Goal: Information Seeking & Learning: Learn about a topic

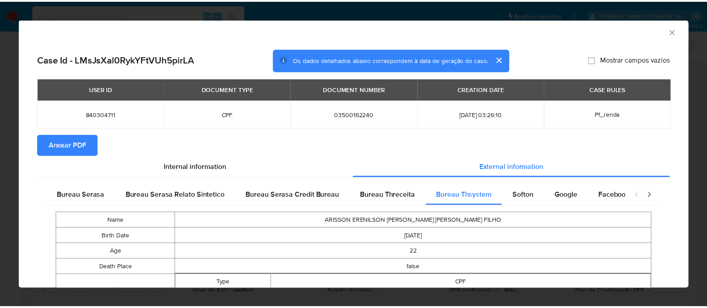
scroll to position [55, 0]
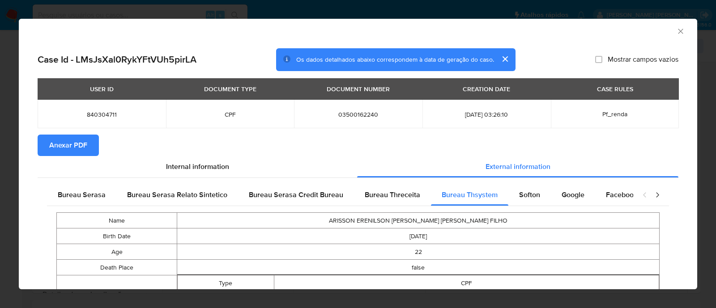
click at [676, 29] on icon "Fechar a janela" at bounding box center [680, 31] width 9 height 9
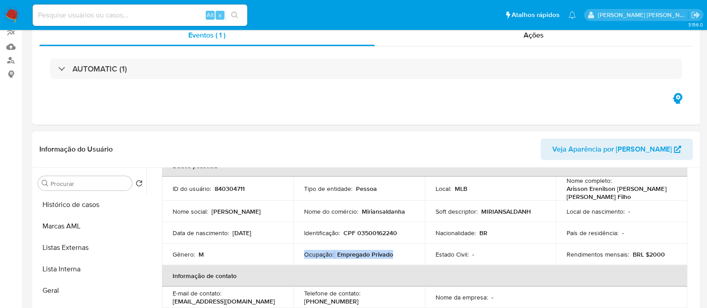
scroll to position [0, 0]
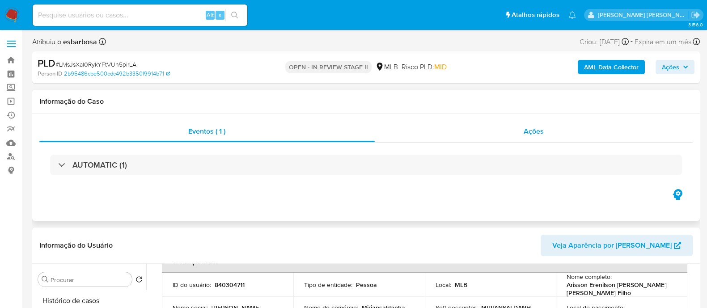
click at [470, 129] on div "Ações" at bounding box center [534, 131] width 319 height 21
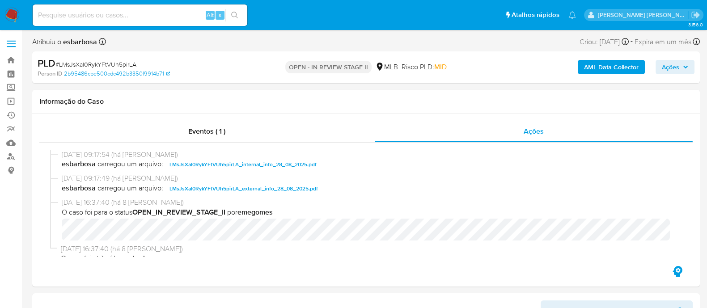
click at [670, 67] on span "Ações" at bounding box center [670, 67] width 17 height 14
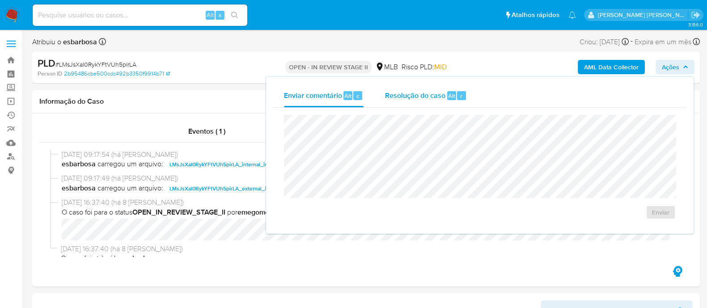
click at [407, 95] on span "Resolução do caso" at bounding box center [415, 95] width 60 height 10
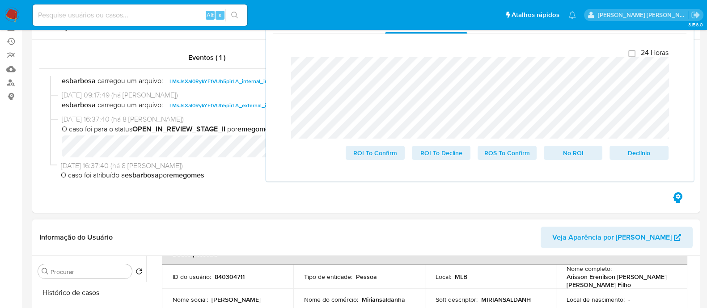
scroll to position [111, 0]
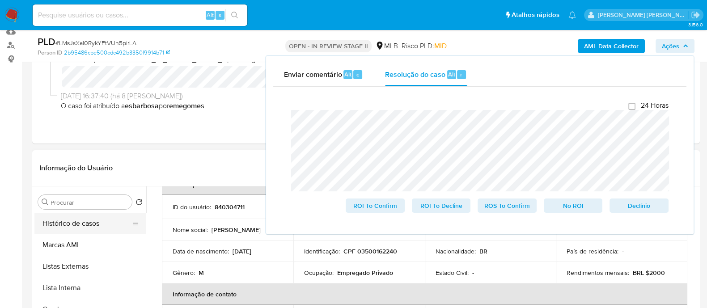
click at [74, 224] on button "Histórico de casos" at bounding box center [86, 223] width 105 height 21
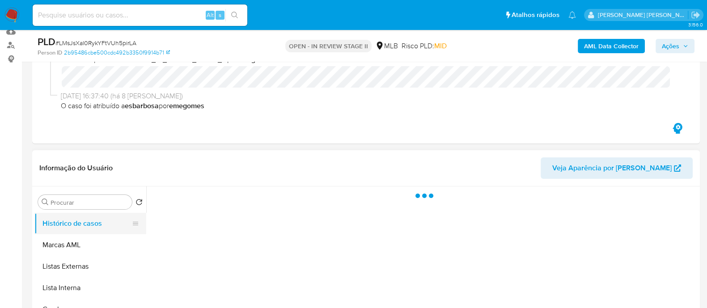
scroll to position [0, 0]
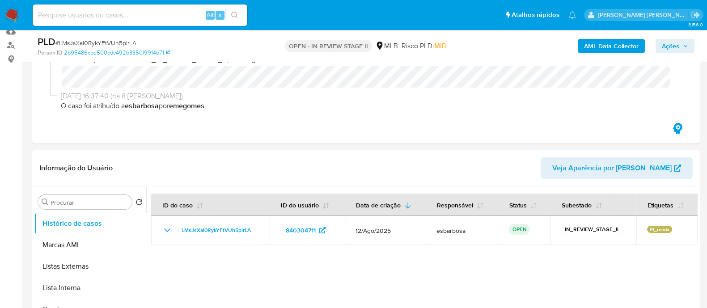
click at [675, 44] on span "Ações" at bounding box center [670, 46] width 17 height 14
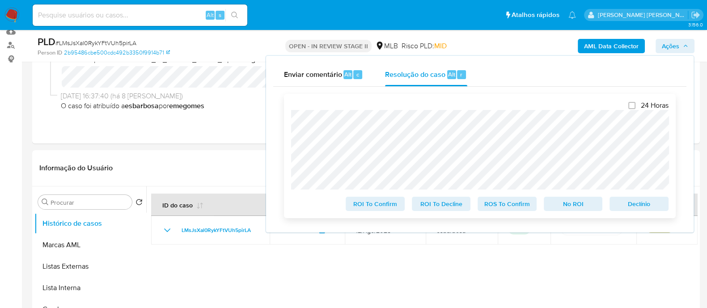
click at [287, 126] on div "24 Horas ROI To Confirm ROI To Decline ROS To Confirm No ROI Declínio" at bounding box center [480, 156] width 392 height 124
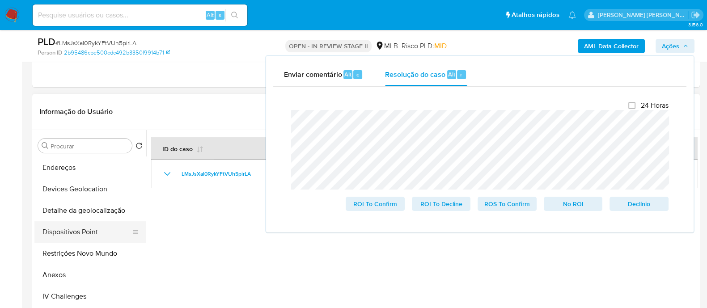
scroll to position [168, 0]
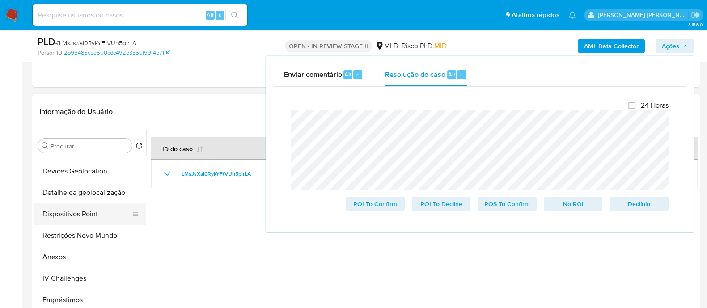
click at [71, 242] on button "Restrições Novo Mundo" at bounding box center [90, 235] width 112 height 21
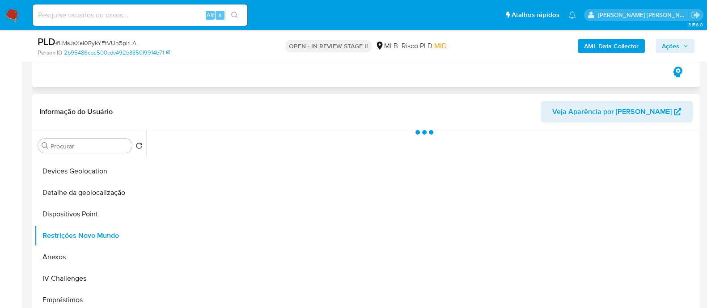
scroll to position [223, 0]
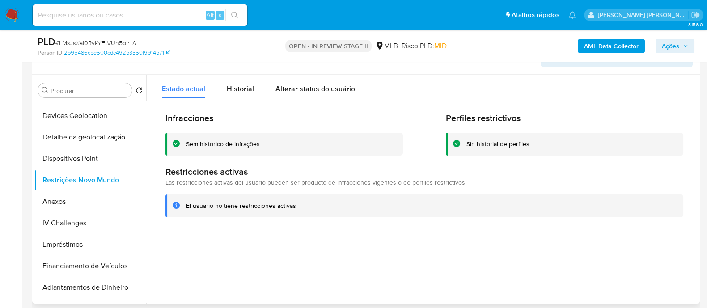
click at [215, 144] on div "Sem histórico de infrações" at bounding box center [223, 144] width 74 height 9
click at [268, 254] on div at bounding box center [422, 189] width 552 height 229
click at [74, 204] on button "Anexos" at bounding box center [86, 201] width 105 height 21
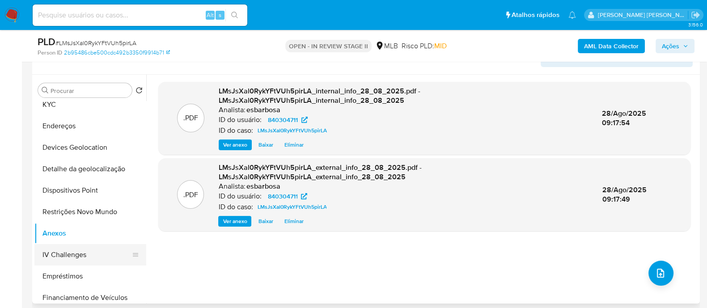
scroll to position [111, 0]
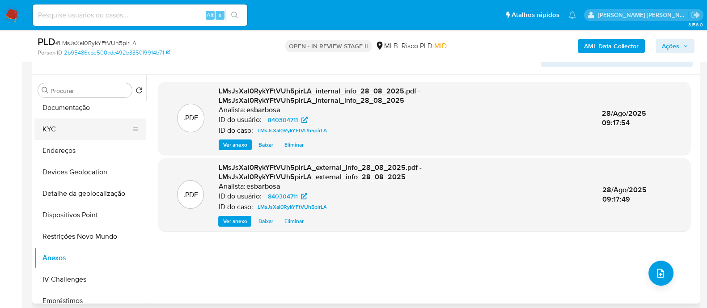
click at [78, 129] on button "KYC" at bounding box center [86, 129] width 105 height 21
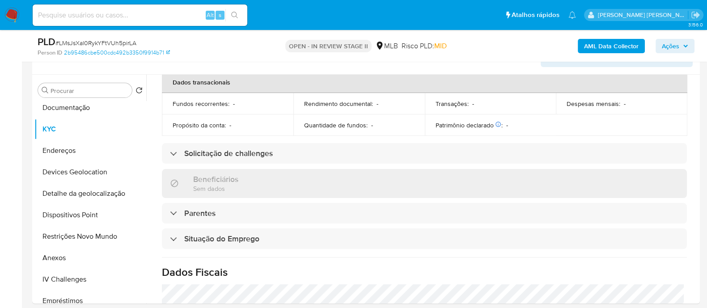
scroll to position [391, 0]
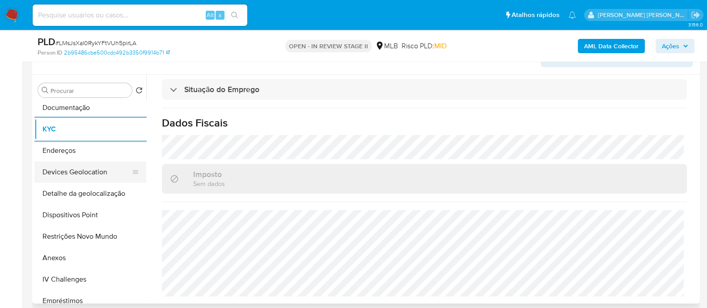
click at [91, 166] on button "Devices Geolocation" at bounding box center [86, 172] width 105 height 21
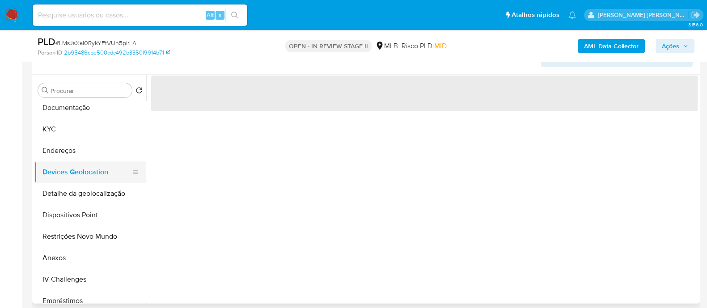
scroll to position [0, 0]
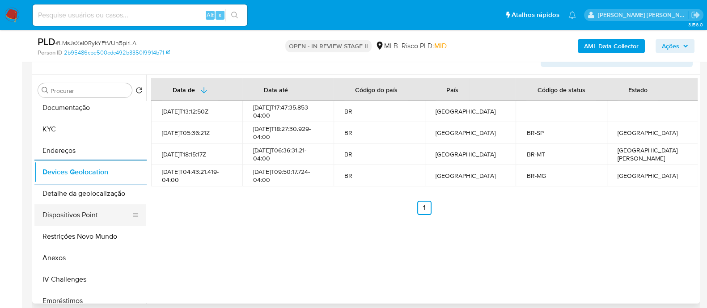
click at [88, 216] on button "Dispositivos Point" at bounding box center [86, 214] width 105 height 21
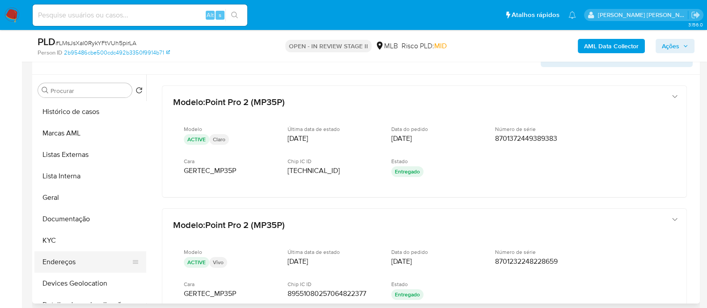
click at [78, 263] on button "Endereços" at bounding box center [86, 261] width 105 height 21
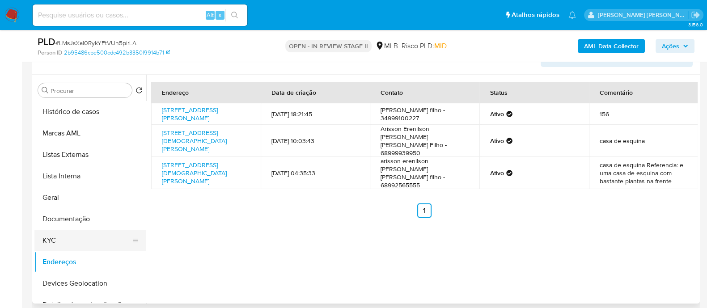
click at [51, 239] on button "KYC" at bounding box center [86, 240] width 105 height 21
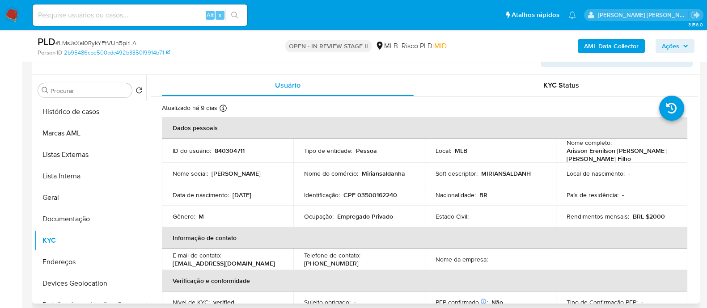
click at [379, 189] on td "Identificação : CPF 03500162240" at bounding box center [360, 194] width 132 height 21
click at [380, 196] on p "CPF 03500162240" at bounding box center [371, 195] width 54 height 8
click at [381, 196] on p "CPF 03500162240" at bounding box center [371, 195] width 54 height 8
copy p "03500162240"
drag, startPoint x: 581, startPoint y: 160, endPoint x: 564, endPoint y: 151, distance: 19.4
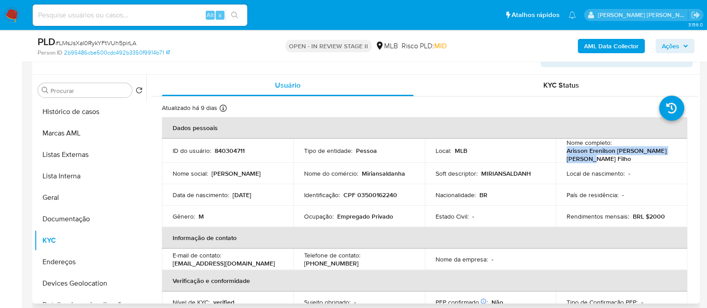
click at [567, 151] on p "Arisson Erenilson Mendonca Pereira Filho" at bounding box center [620, 155] width 106 height 16
copy p "Arisson Erenilson Mendonca Pereira Filho"
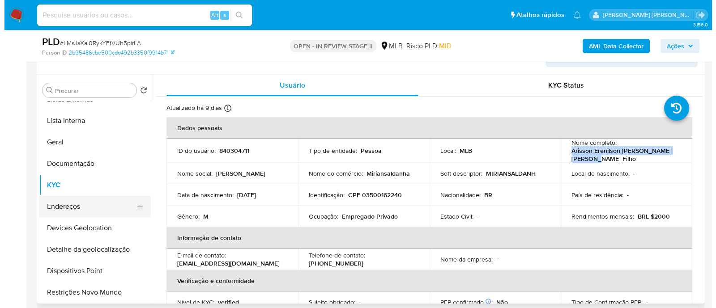
scroll to position [111, 0]
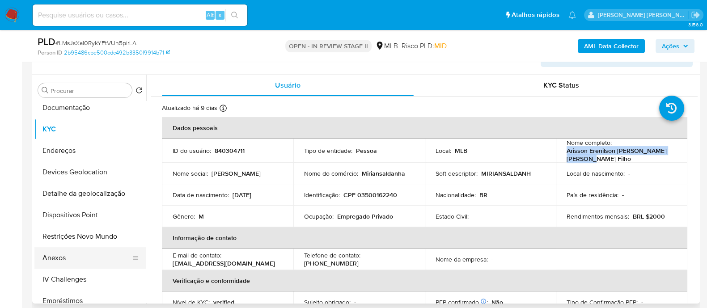
click at [57, 254] on button "Anexos" at bounding box center [86, 257] width 105 height 21
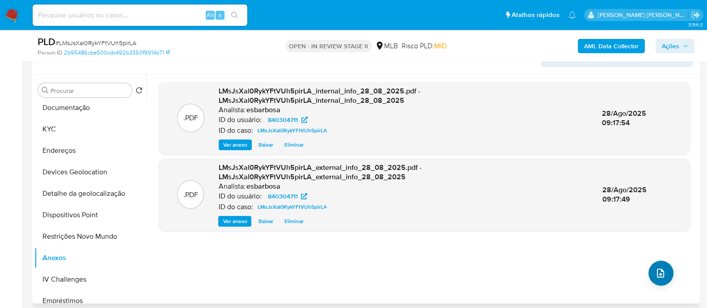
click at [664, 273] on button "upload-file" at bounding box center [661, 273] width 25 height 25
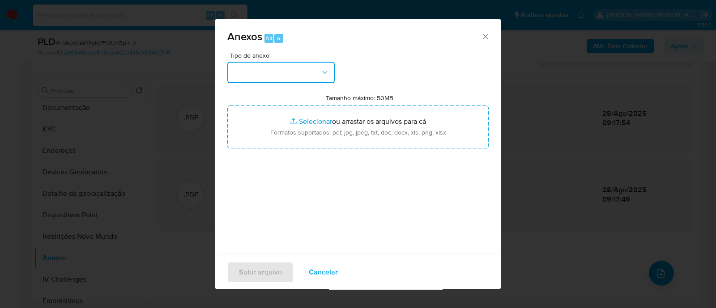
click at [288, 73] on button "button" at bounding box center [280, 72] width 107 height 21
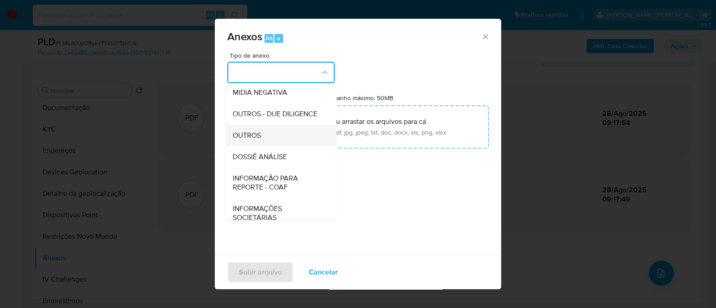
click at [247, 140] on span "OUTROS" at bounding box center [247, 135] width 28 height 9
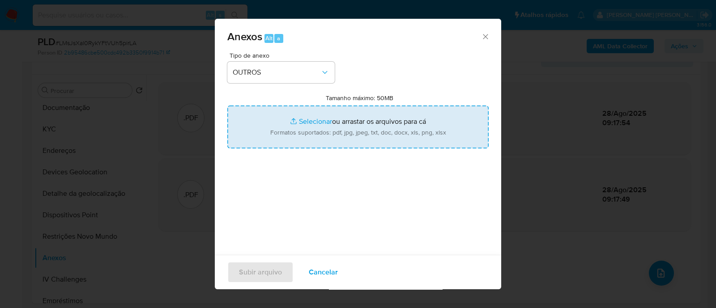
click at [307, 122] on input "Tamanho máximo: 50MB Selecionar arquivos" at bounding box center [357, 127] width 261 height 43
type input "C:\fakepath\Mulan 840304711_2025_08_27_07_42_04.xlsx"
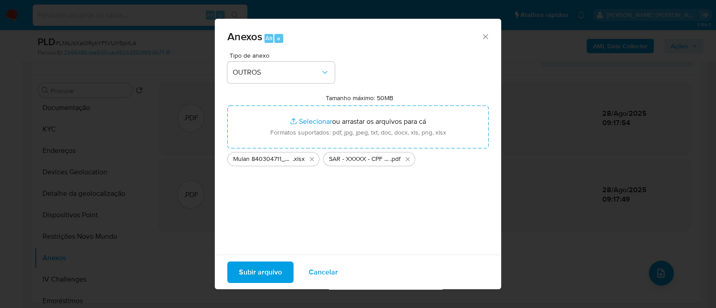
click at [251, 272] on span "Subir arquivo" at bounding box center [260, 273] width 43 height 20
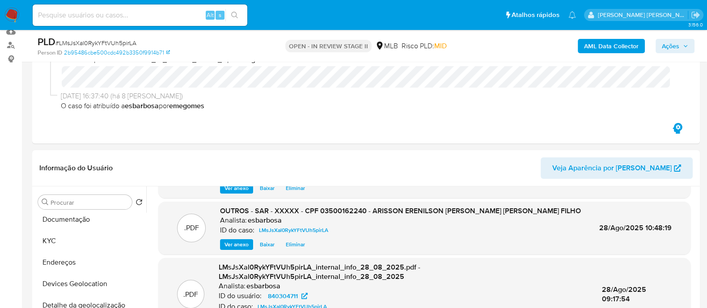
click at [667, 47] on span "Ações" at bounding box center [670, 46] width 17 height 14
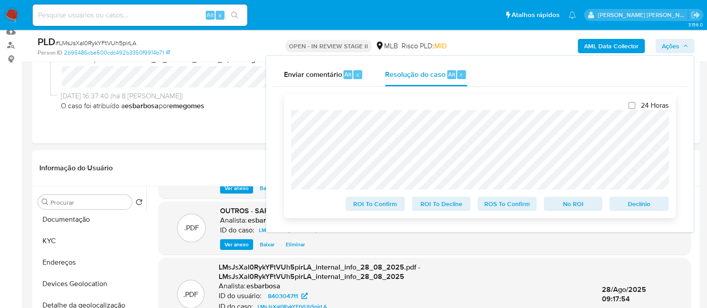
scroll to position [168, 0]
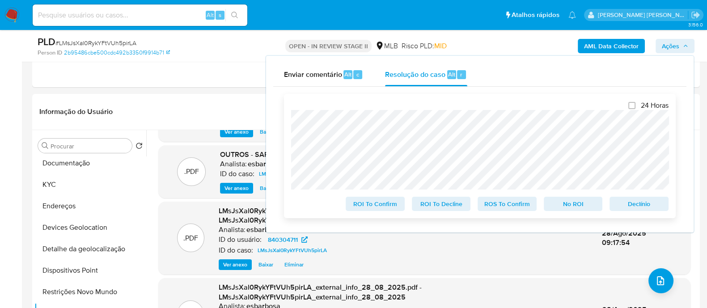
click at [508, 210] on span "ROS To Confirm" at bounding box center [507, 204] width 47 height 13
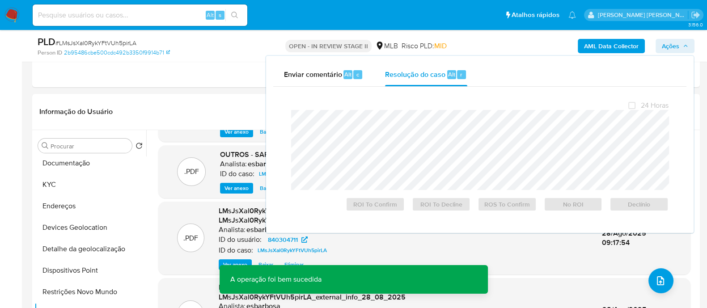
click at [125, 41] on span "# LMsJsXal0RykYFtVUh5pirLA" at bounding box center [95, 42] width 81 height 9
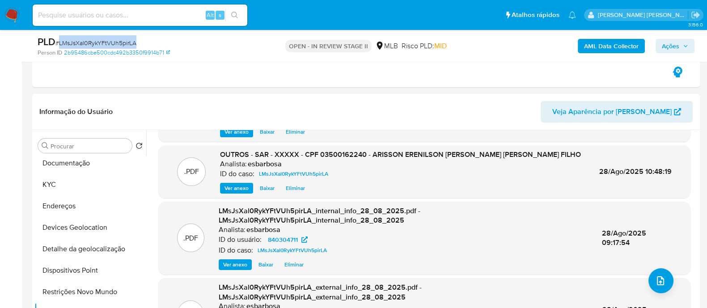
click at [125, 41] on span "# LMsJsXal0RykYFtVUh5pirLA" at bounding box center [95, 42] width 81 height 9
copy span "LMsJsXal0RykYFtVUh5pirLA"
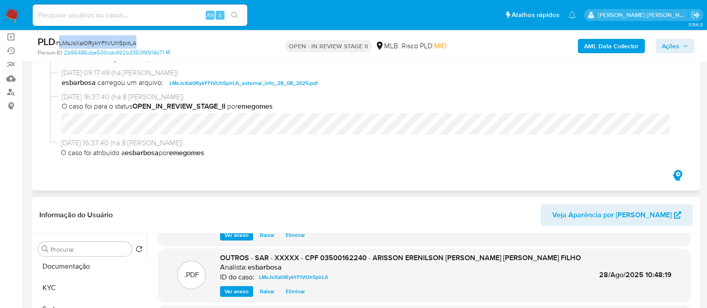
scroll to position [0, 0]
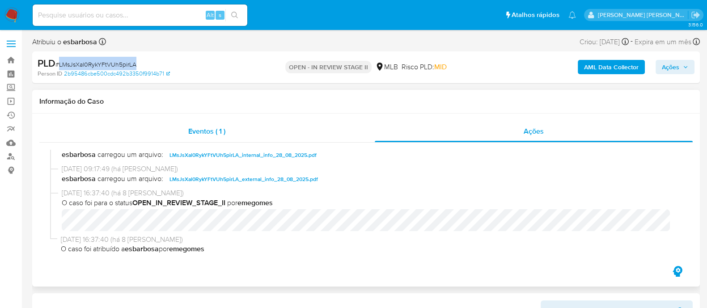
click at [302, 133] on div "Eventos ( 1 )" at bounding box center [207, 131] width 336 height 21
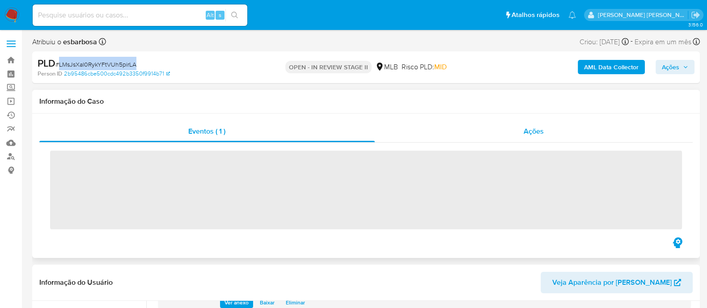
click at [412, 132] on div "Ações" at bounding box center [534, 131] width 319 height 21
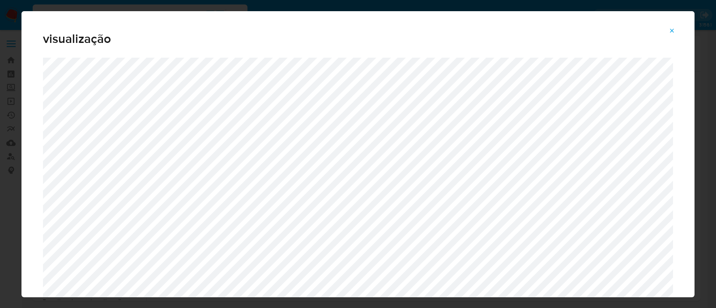
select select "10"
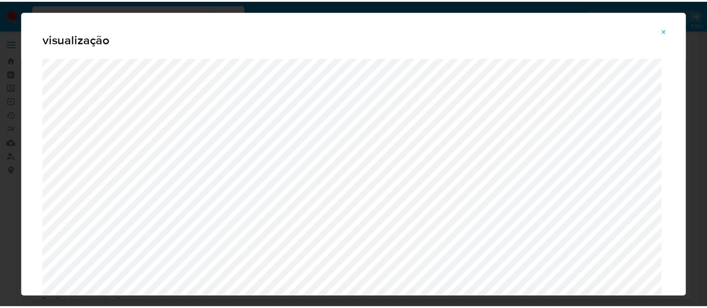
scroll to position [168, 0]
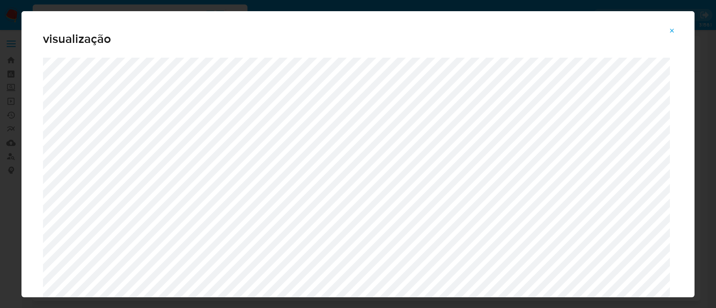
click at [673, 32] on icon "Attachment preview" at bounding box center [672, 30] width 7 height 7
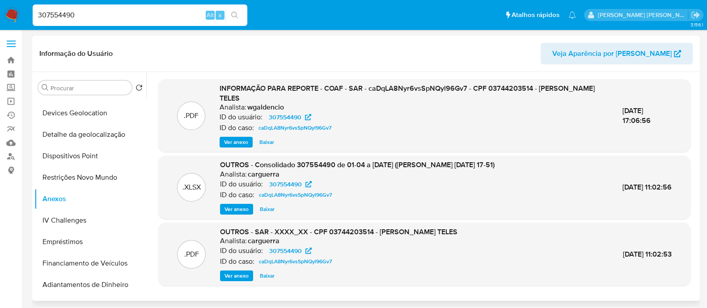
click at [158, 16] on input "307554490" at bounding box center [140, 15] width 215 height 12
paste input "1975327468"
type input "1975327468"
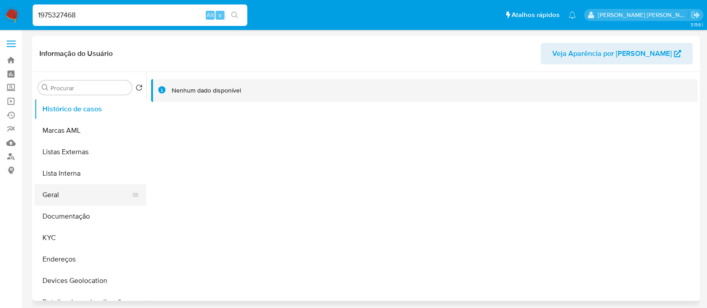
select select "10"
click at [72, 240] on button "KYC" at bounding box center [86, 237] width 105 height 21
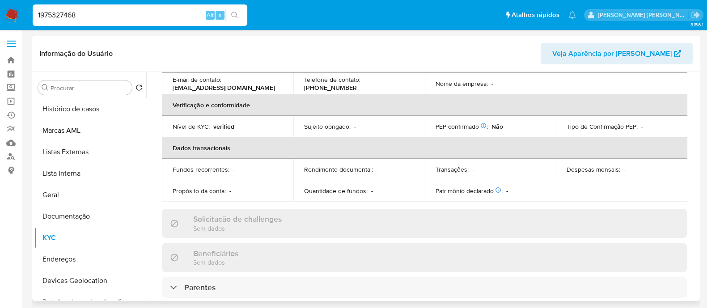
scroll to position [6, 0]
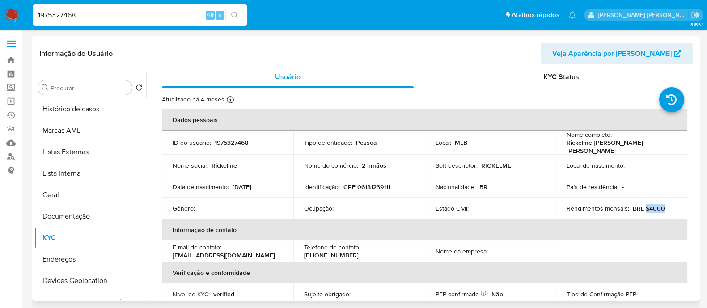
drag, startPoint x: 662, startPoint y: 206, endPoint x: 642, endPoint y: 207, distance: 20.6
click at [642, 207] on div "Rendimentos mensais : BRL $4000" at bounding box center [622, 208] width 110 height 8
copy p "$4000"
click at [183, 16] on input "1975327468" at bounding box center [140, 15] width 215 height 12
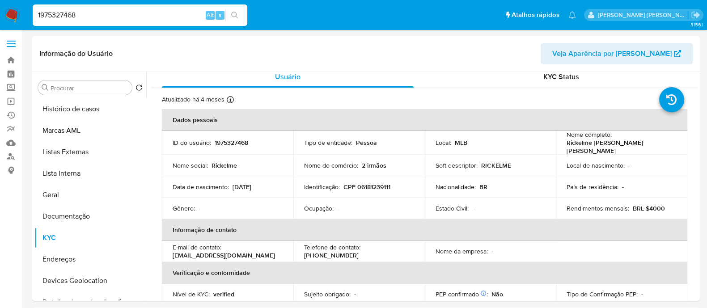
click at [183, 16] on input "1975327468" at bounding box center [140, 15] width 215 height 12
paste input "529687437"
type input "1529687437"
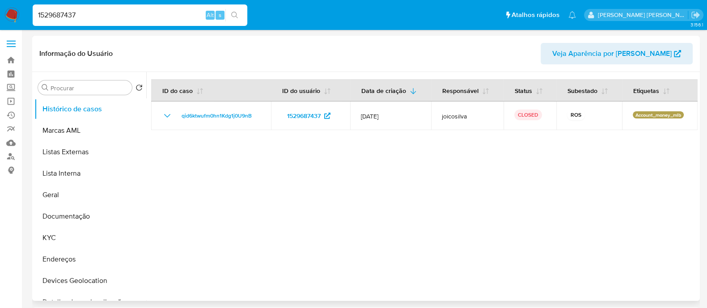
select select "10"
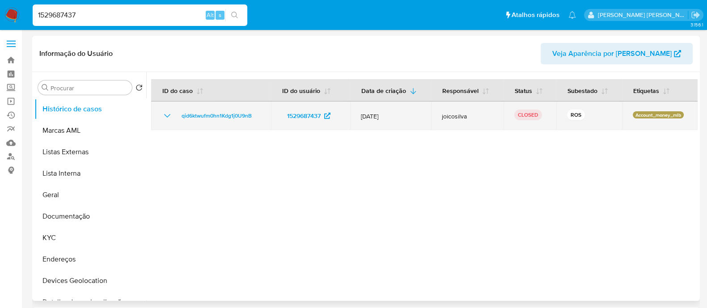
click at [167, 113] on icon "Mostrar/Ocultar" at bounding box center [167, 116] width 11 height 11
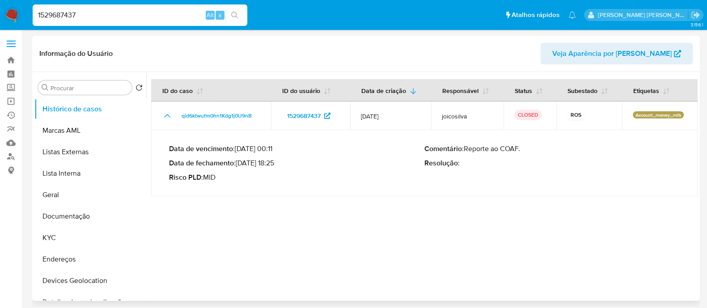
drag, startPoint x: 523, startPoint y: 149, endPoint x: 465, endPoint y: 149, distance: 57.7
click at [465, 149] on p "Comentário : Reporte ao COAF." at bounding box center [553, 149] width 256 height 9
drag, startPoint x: 275, startPoint y: 163, endPoint x: 239, endPoint y: 165, distance: 36.3
click at [239, 165] on p "Data de fechamento : 10/07/2025 18:25" at bounding box center [297, 163] width 256 height 9
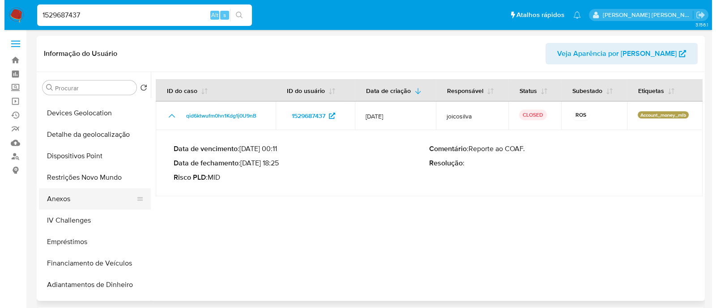
scroll to position [167, 0]
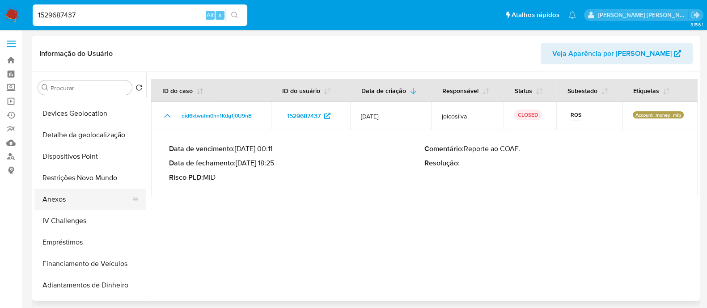
click at [71, 196] on button "Anexos" at bounding box center [86, 199] width 105 height 21
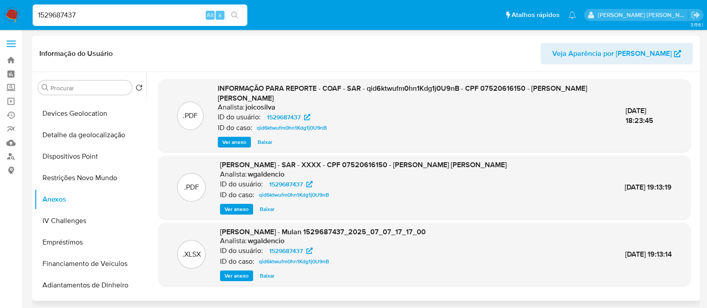
click at [233, 142] on span "Ver anexo" at bounding box center [234, 142] width 24 height 9
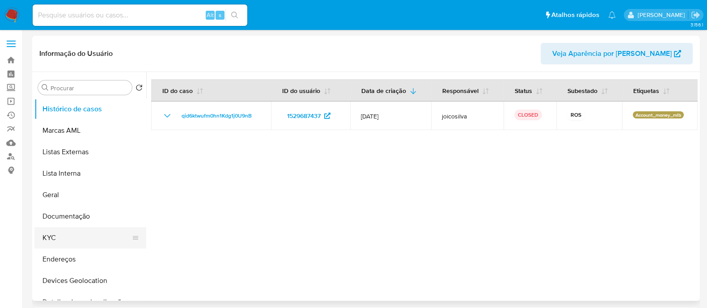
select select "10"
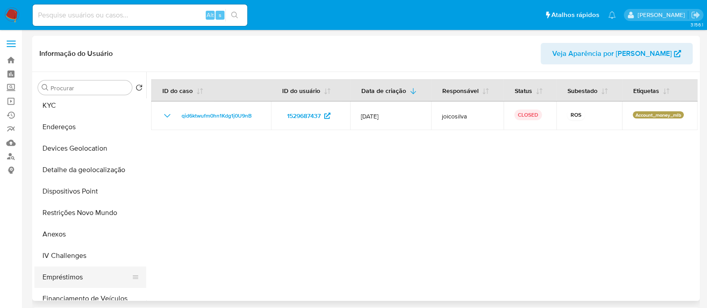
scroll to position [168, 0]
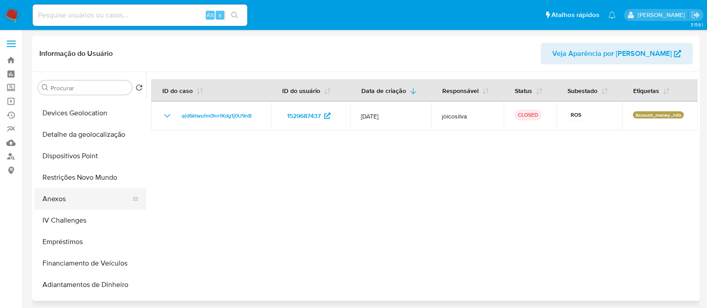
click at [49, 200] on button "Anexos" at bounding box center [86, 198] width 105 height 21
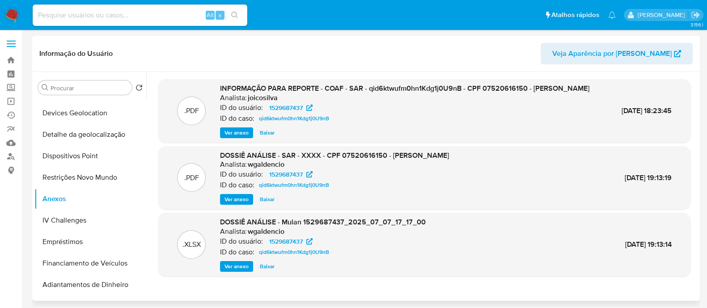
click at [230, 137] on span "Ver anexo" at bounding box center [237, 132] width 24 height 9
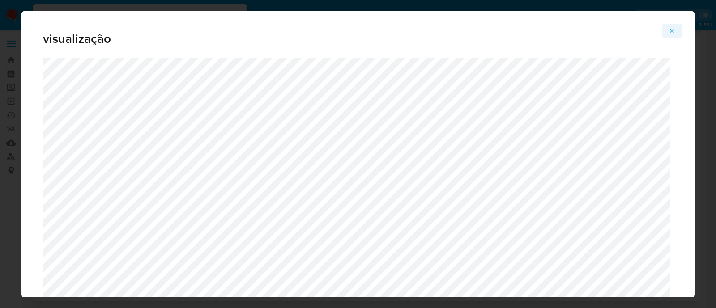
click at [676, 28] on button "Attachment preview" at bounding box center [672, 31] width 20 height 14
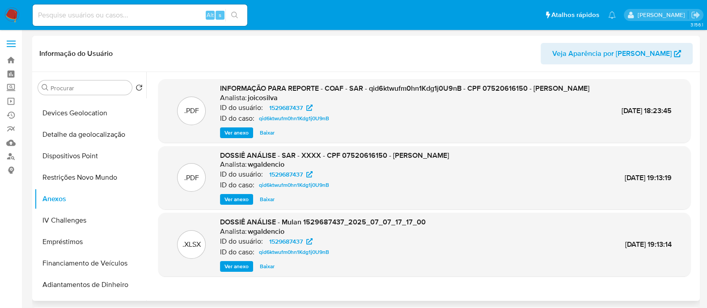
click at [236, 204] on span "Ver anexo" at bounding box center [237, 199] width 24 height 9
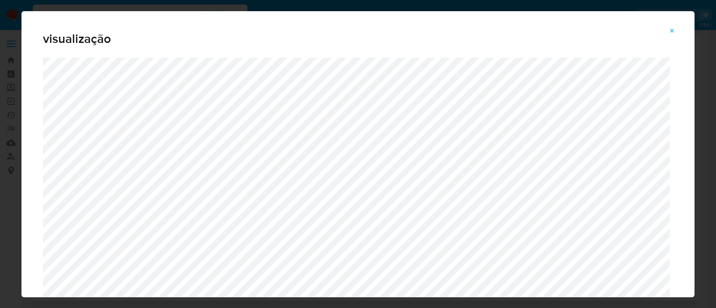
click at [674, 31] on icon "Attachment preview" at bounding box center [672, 30] width 7 height 7
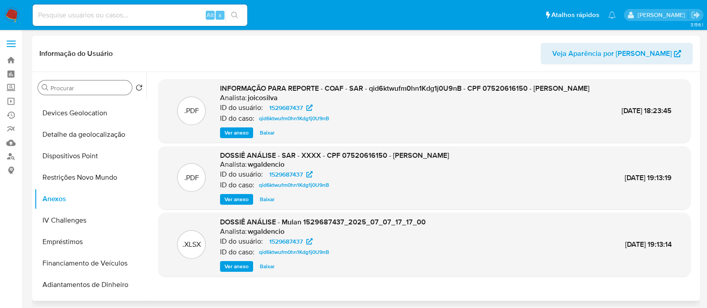
click at [105, 86] on input "Procurar" at bounding box center [90, 88] width 78 height 8
paste input "86191683120"
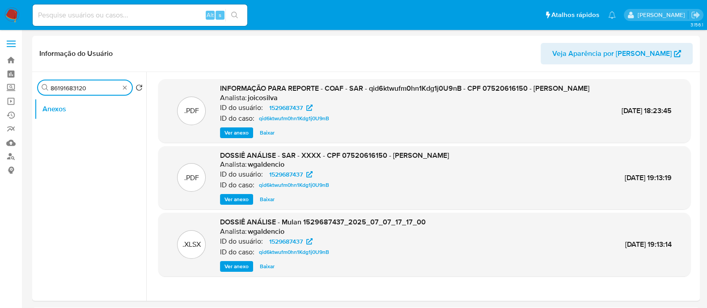
type input "86191683120"
click at [136, 7] on div "Alt s" at bounding box center [140, 14] width 215 height 21
click at [132, 17] on input at bounding box center [140, 15] width 215 height 12
paste input "86191683120"
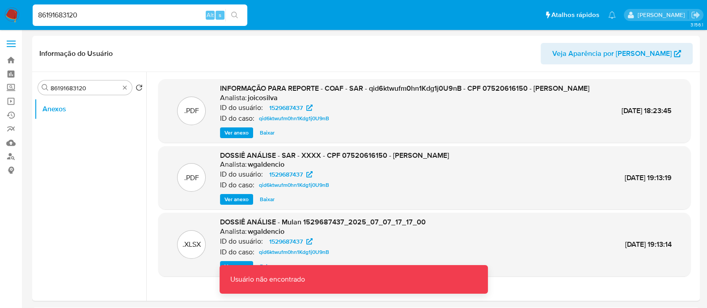
click at [130, 11] on input "86191683120" at bounding box center [140, 15] width 215 height 12
paste input
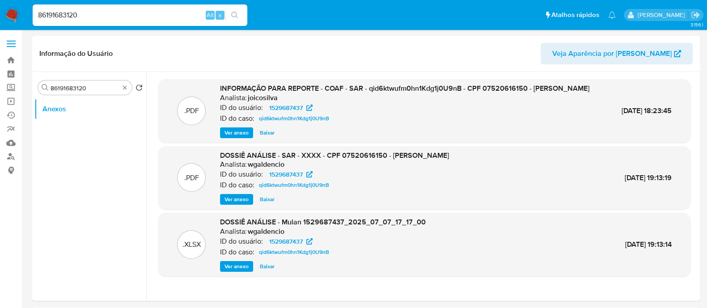
click at [130, 12] on input "86191683120" at bounding box center [140, 15] width 215 height 12
click at [130, 13] on input "86191683120" at bounding box center [140, 15] width 215 height 12
paste input "2499716331"
type input "2499716331"
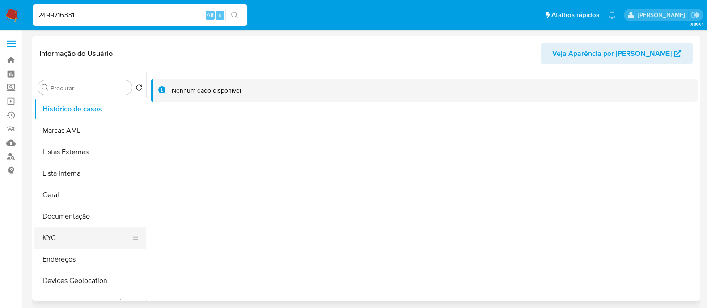
select select "10"
click at [60, 236] on button "KYC" at bounding box center [86, 237] width 105 height 21
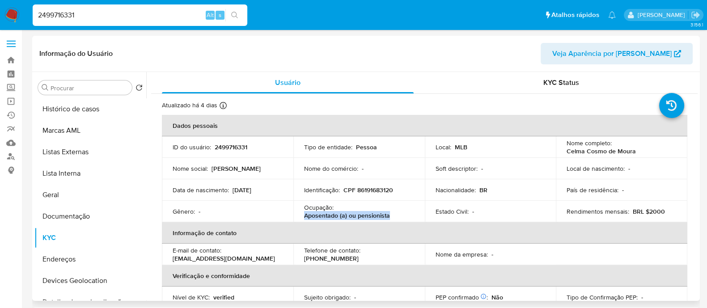
drag, startPoint x: 393, startPoint y: 217, endPoint x: 303, endPoint y: 214, distance: 89.6
click at [304, 214] on div "Ocupação : Aposentado (a) ou pensionista" at bounding box center [359, 212] width 110 height 16
copy div "Ocupação : Aposentado (a) ou pensionista"
click at [413, 39] on div "Informação do Usuário Veja Aparência por Pessoa" at bounding box center [366, 54] width 668 height 36
click at [386, 213] on p "Aposentado (a) ou pensionista" at bounding box center [347, 216] width 86 height 8
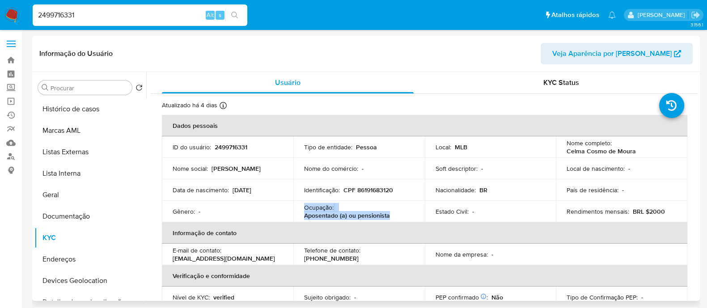
drag, startPoint x: 388, startPoint y: 215, endPoint x: 302, endPoint y: 208, distance: 86.3
click at [302, 208] on td "Ocupação : Aposentado (a) ou pensionista" at bounding box center [360, 211] width 132 height 21
copy div "Ocupação : Aposentado (a) ou pensionista"
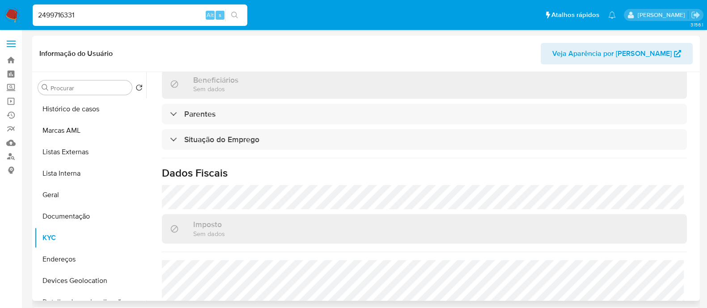
scroll to position [391, 0]
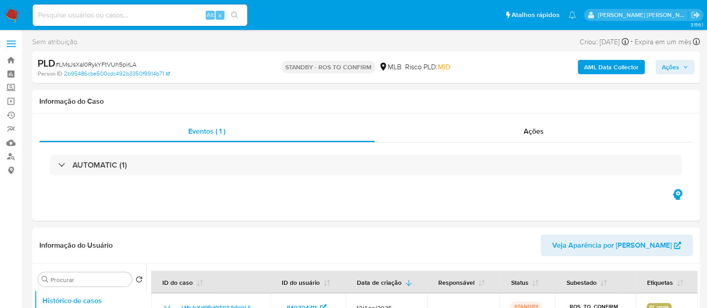
select select "10"
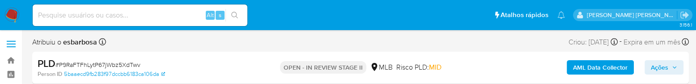
select select "10"
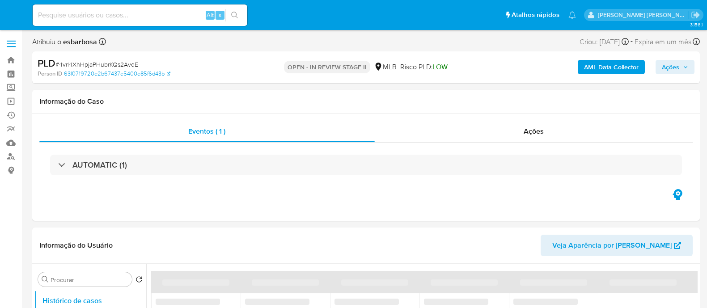
select select "10"
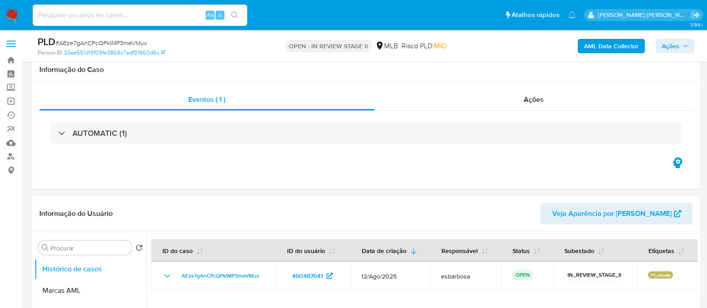
select select "10"
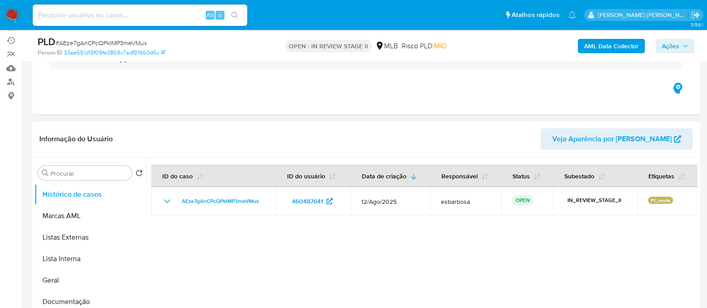
scroll to position [111, 0]
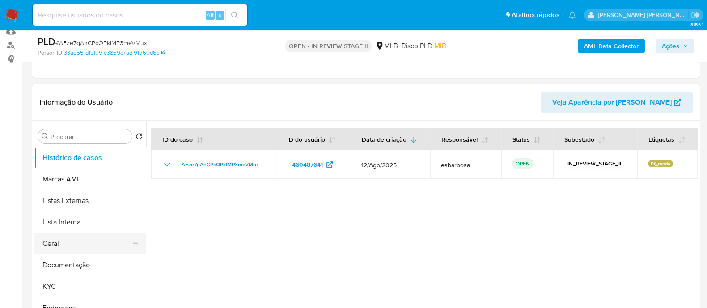
click at [60, 247] on button "Geral" at bounding box center [86, 243] width 105 height 21
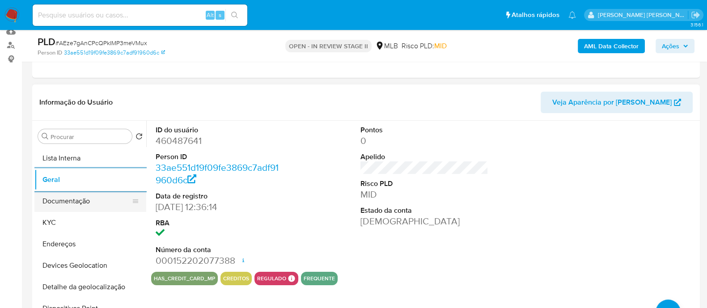
scroll to position [55, 0]
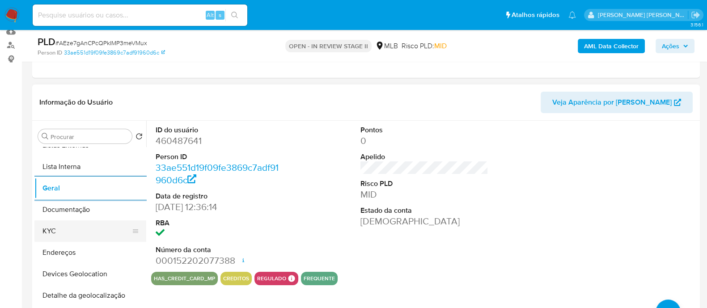
click at [61, 229] on button "KYC" at bounding box center [86, 231] width 105 height 21
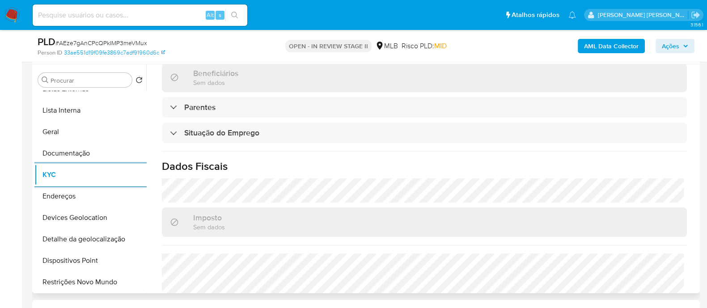
scroll to position [399, 0]
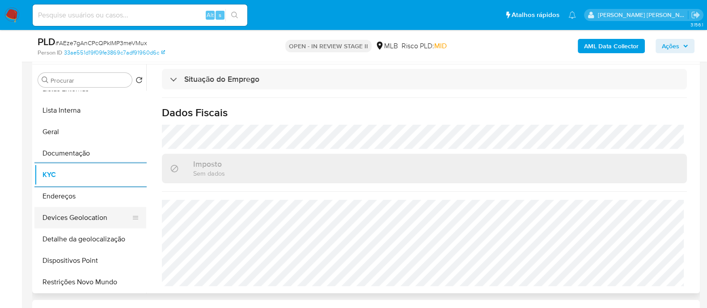
click at [94, 216] on button "Devices Geolocation" at bounding box center [86, 217] width 105 height 21
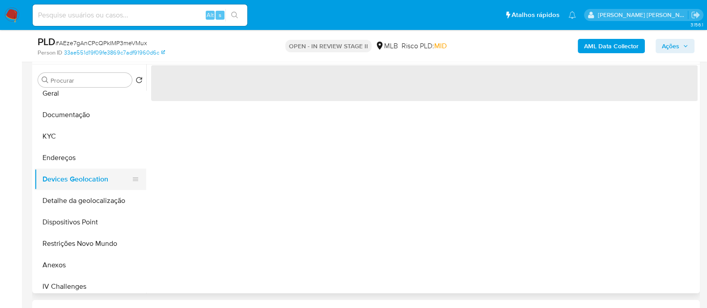
scroll to position [111, 0]
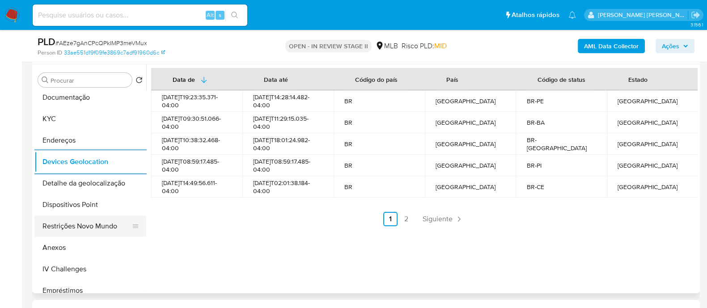
click at [92, 226] on button "Restrições Novo Mundo" at bounding box center [86, 226] width 105 height 21
